Goal: Check status: Check status

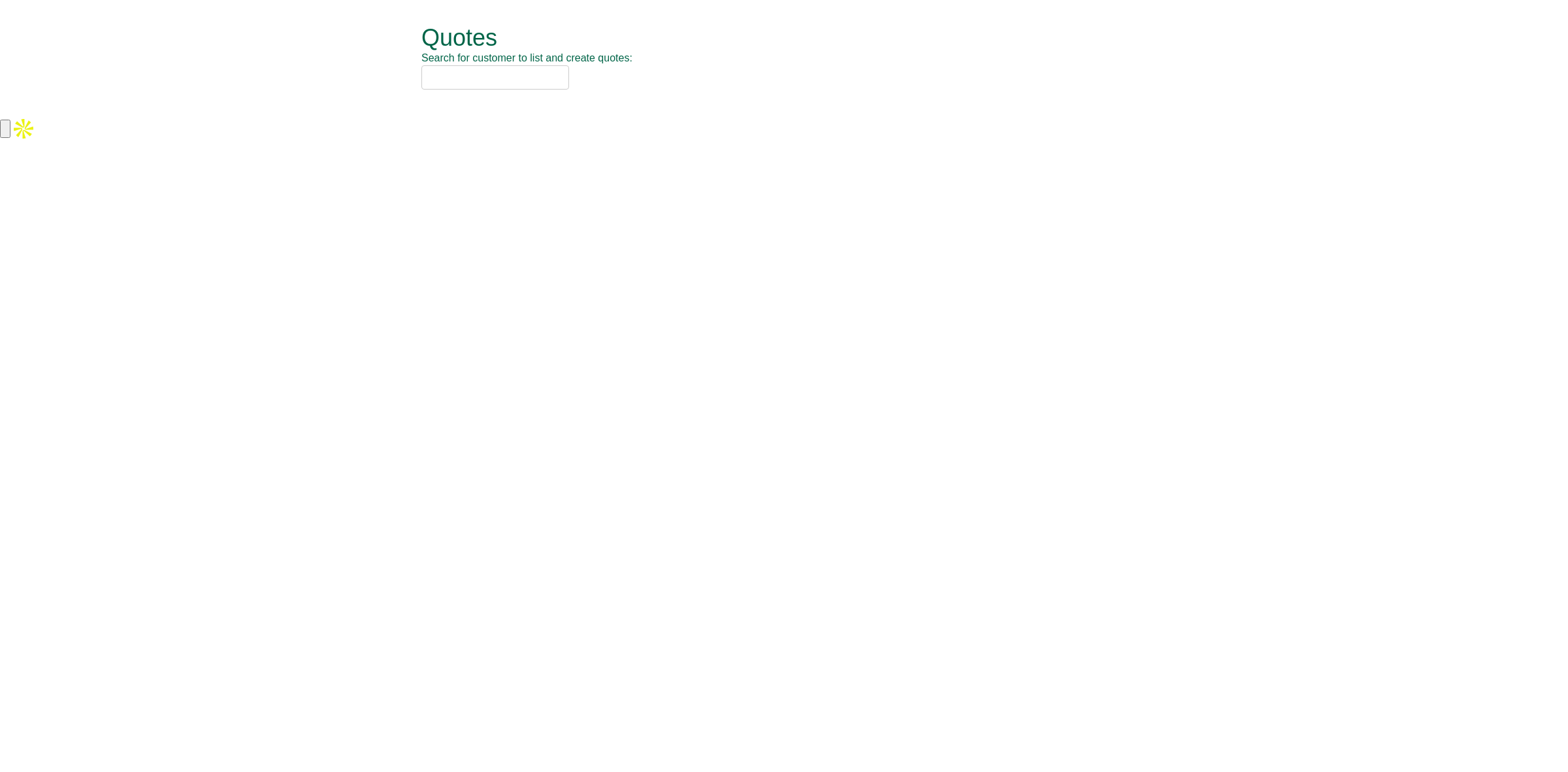
click at [501, 82] on input "text" at bounding box center [495, 78] width 148 height 24
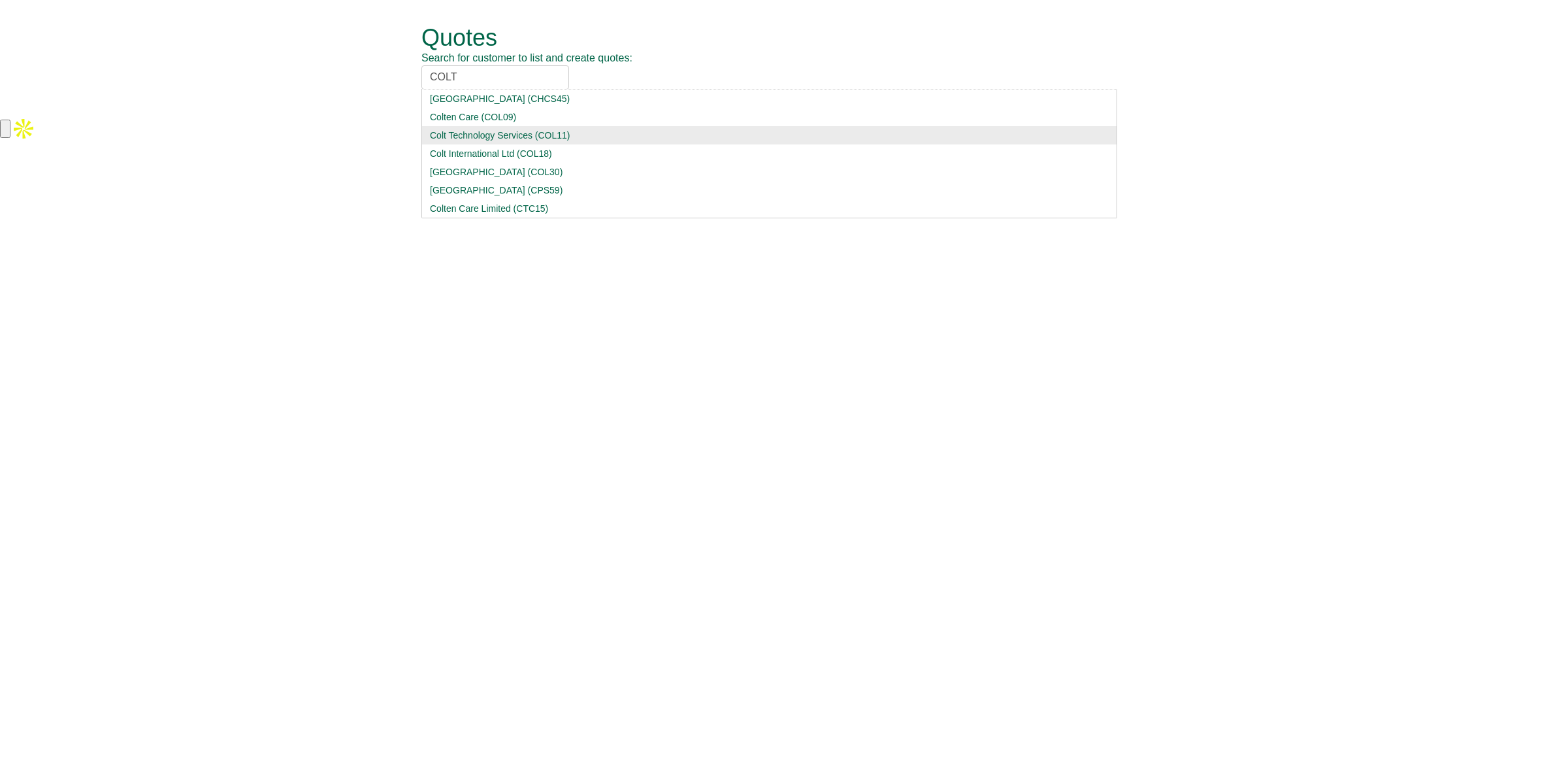
type input "COLT"
click at [496, 142] on div "Colt Technology Services (COL11)" at bounding box center [769, 135] width 679 height 13
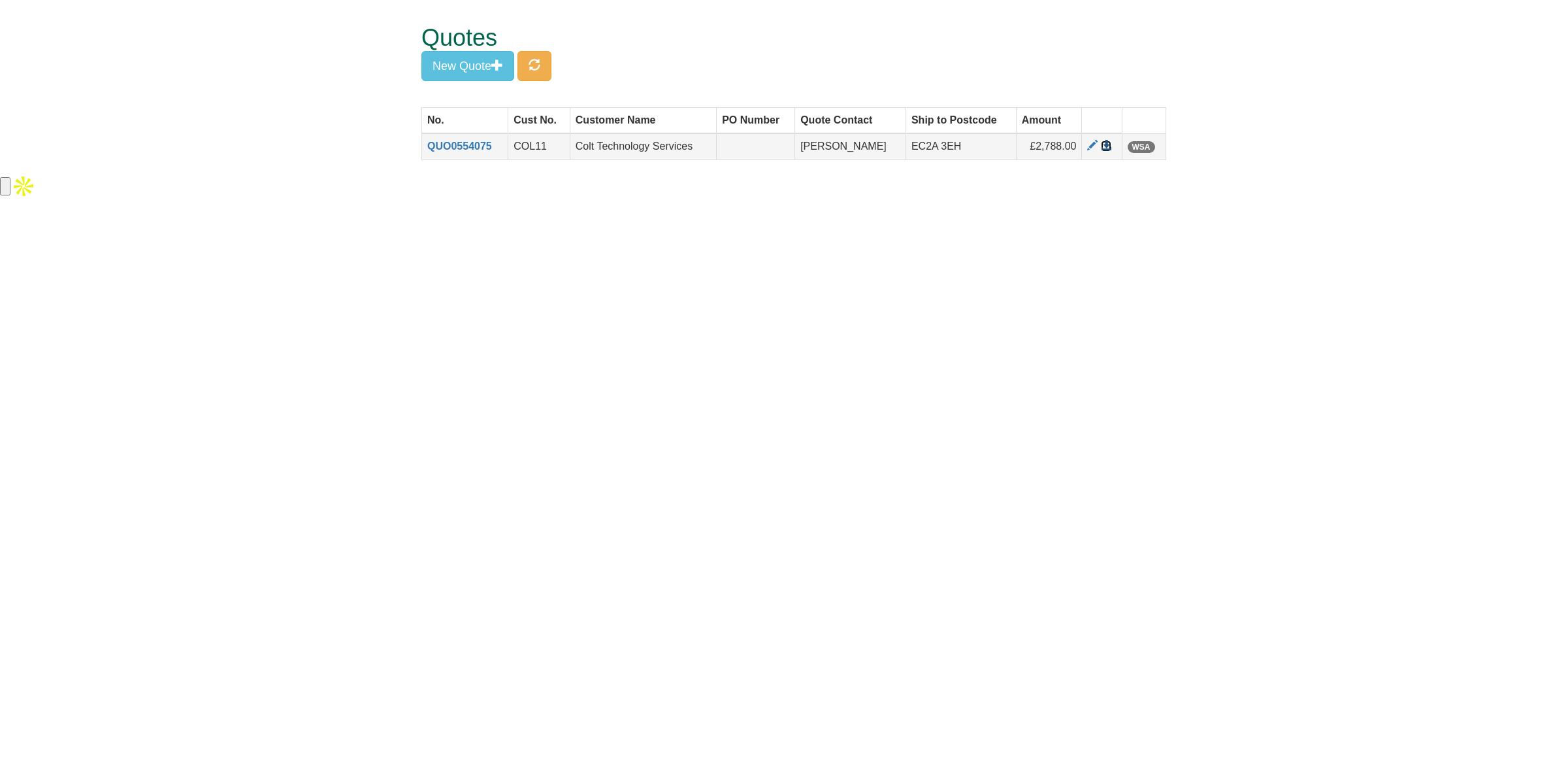
click at [1105, 149] on span at bounding box center [1106, 146] width 11 height 11
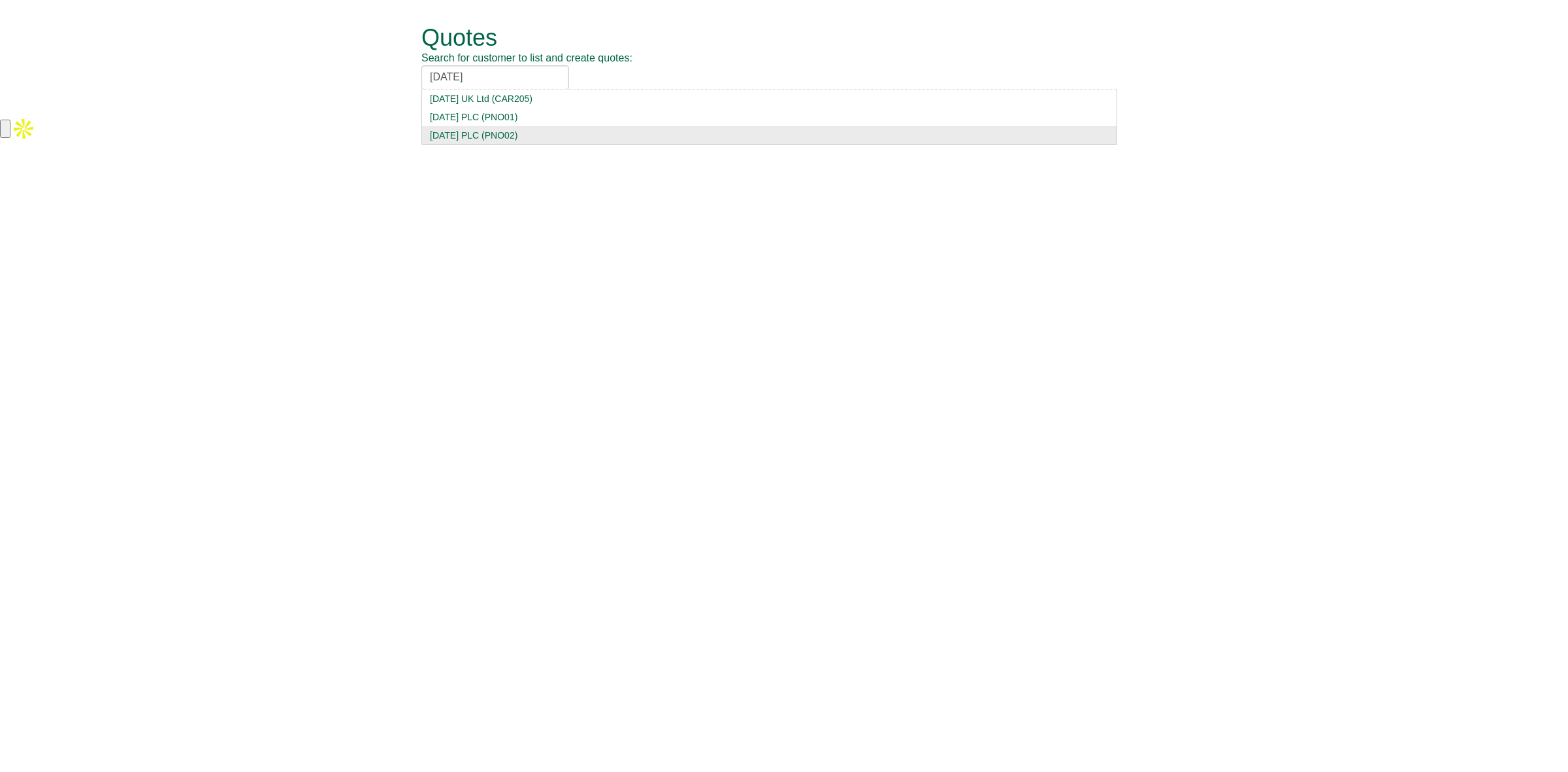
type input "carnival"
click at [531, 132] on div "Carnival PLC (PNO02)" at bounding box center [769, 135] width 679 height 13
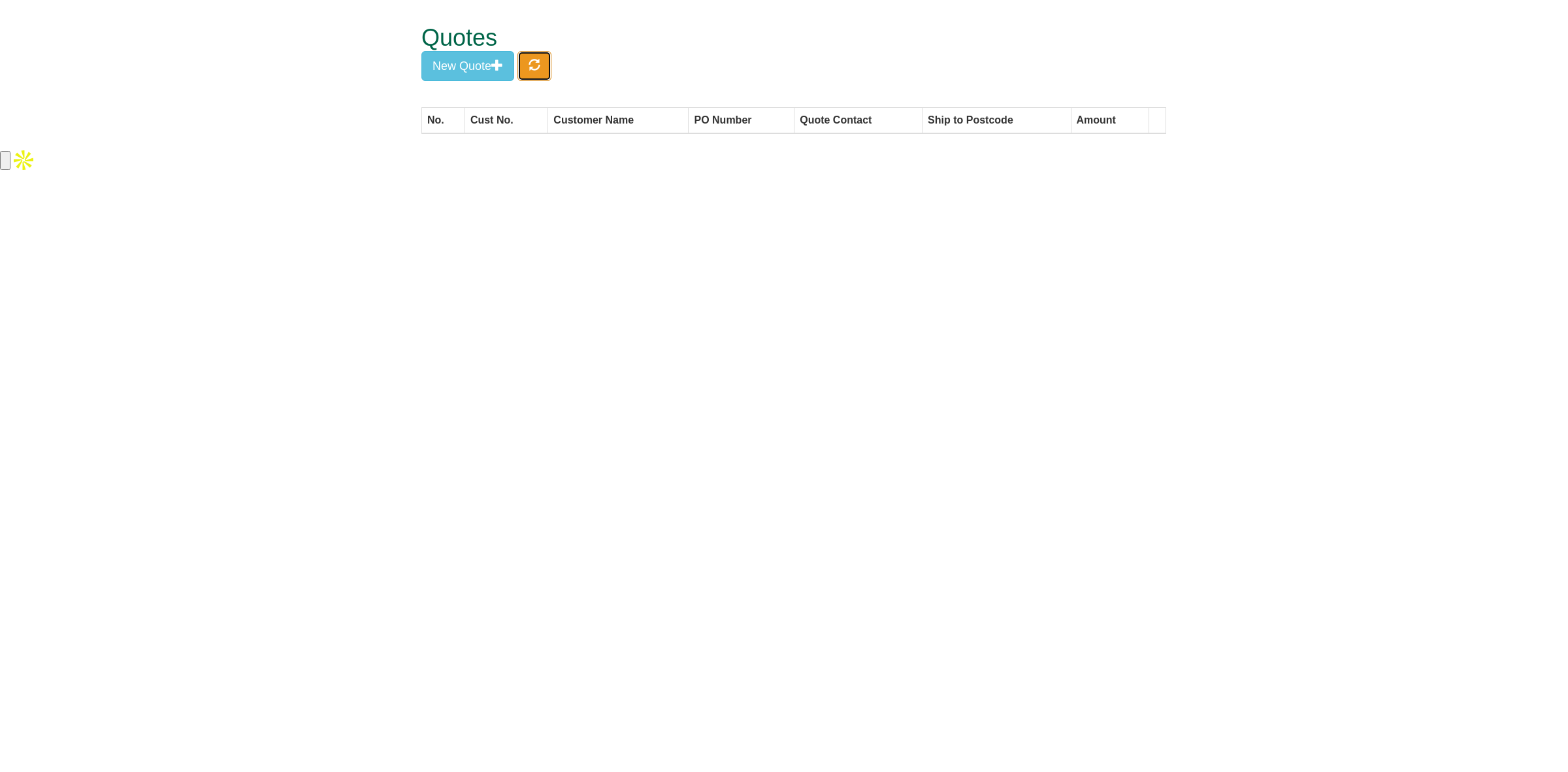
click at [536, 63] on span "button" at bounding box center [534, 65] width 12 height 12
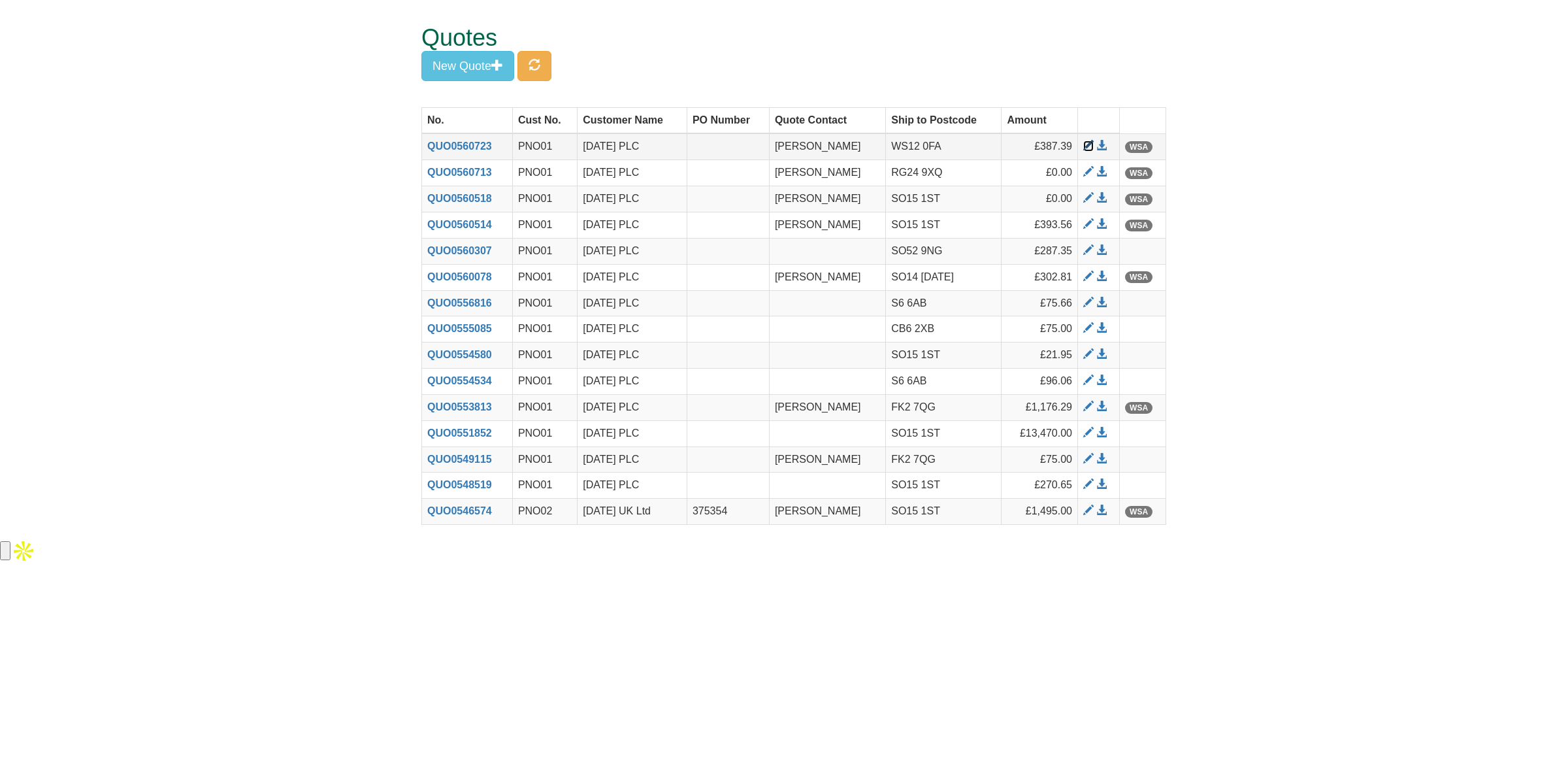
click at [1083, 144] on span at bounding box center [1088, 146] width 11 height 11
